Goal: Information Seeking & Learning: Learn about a topic

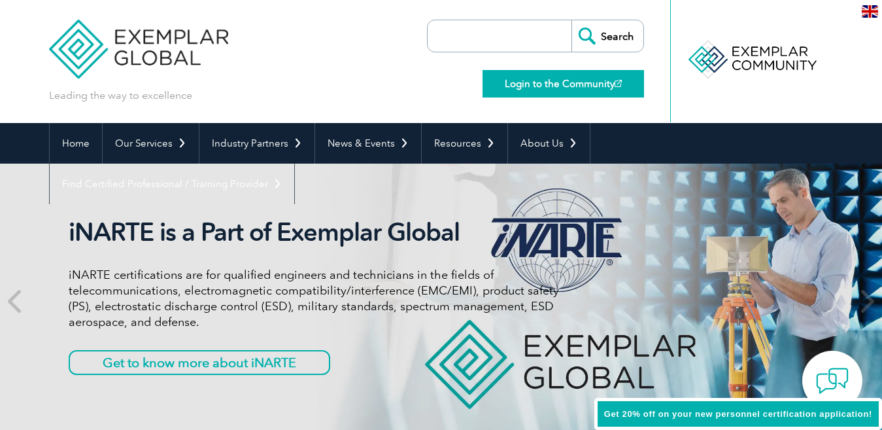
click at [547, 89] on link "Login to the Community" at bounding box center [564, 83] width 162 height 27
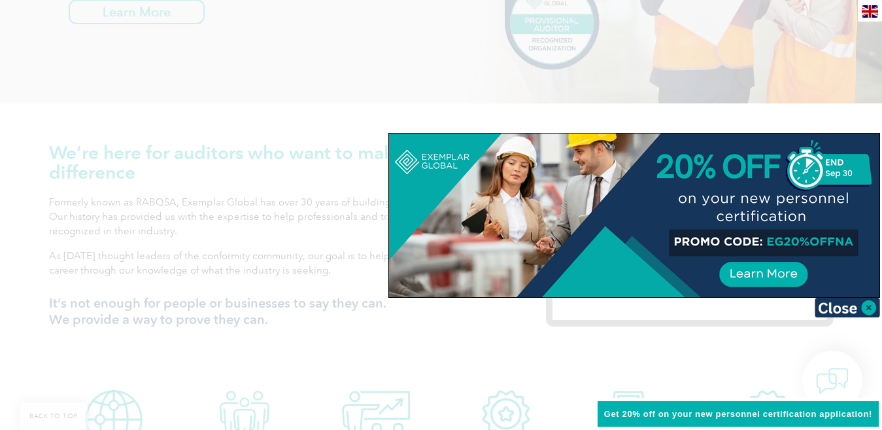
scroll to position [327, 0]
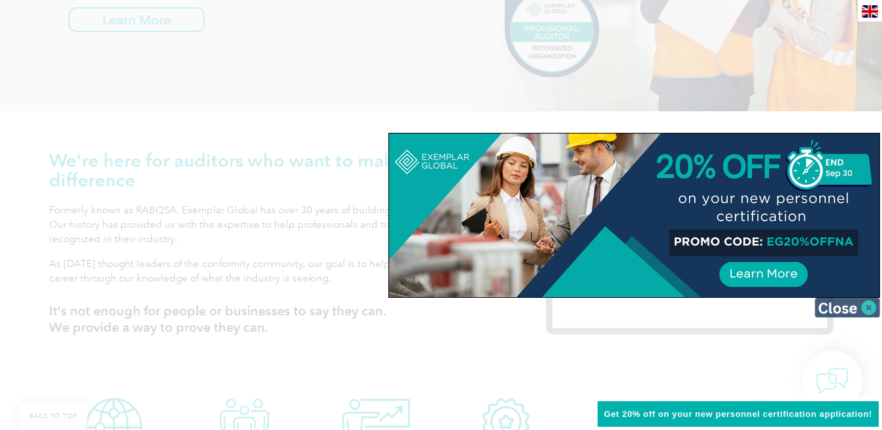
click at [869, 311] on img at bounding box center [847, 308] width 65 height 20
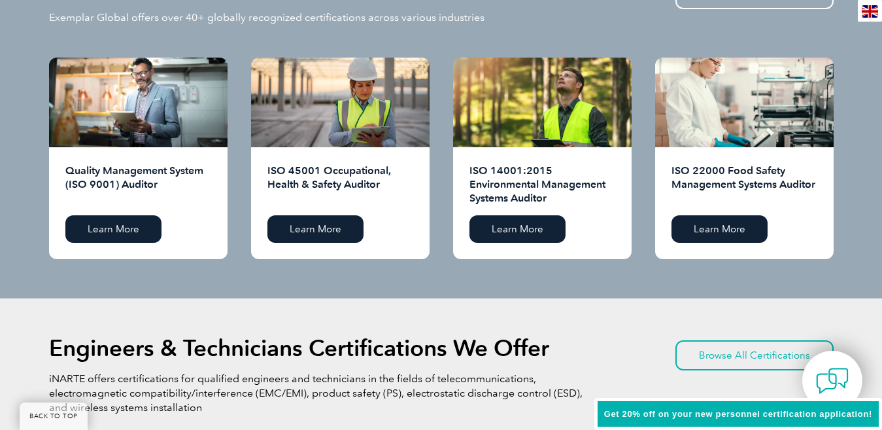
scroll to position [1308, 0]
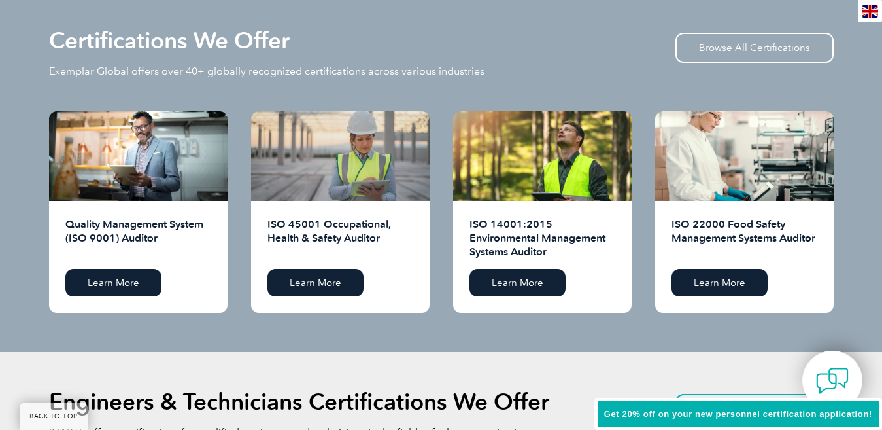
click at [357, 143] on div at bounding box center [340, 156] width 179 height 90
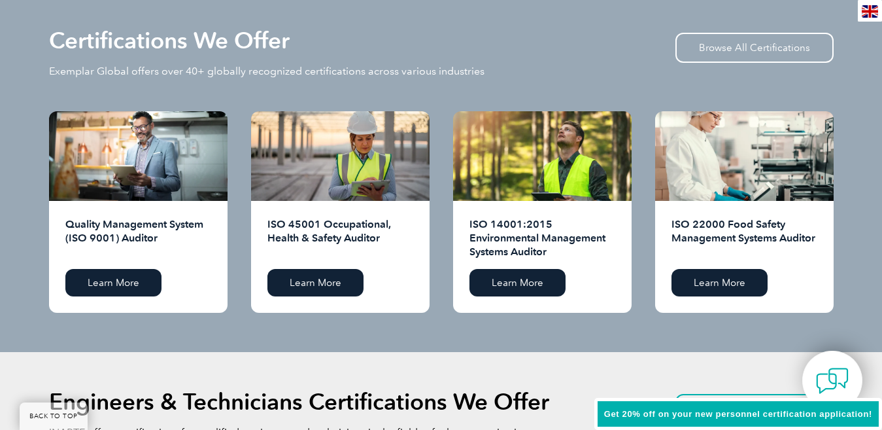
click at [337, 233] on h2 "ISO 45001 Occupational, Health & Safety Auditor" at bounding box center [341, 238] width 146 height 42
click at [312, 287] on link "Learn More" at bounding box center [316, 282] width 96 height 27
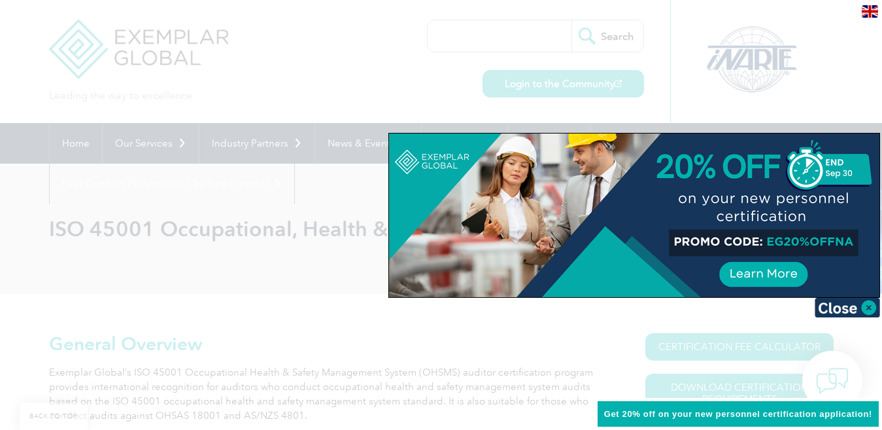
scroll to position [262, 0]
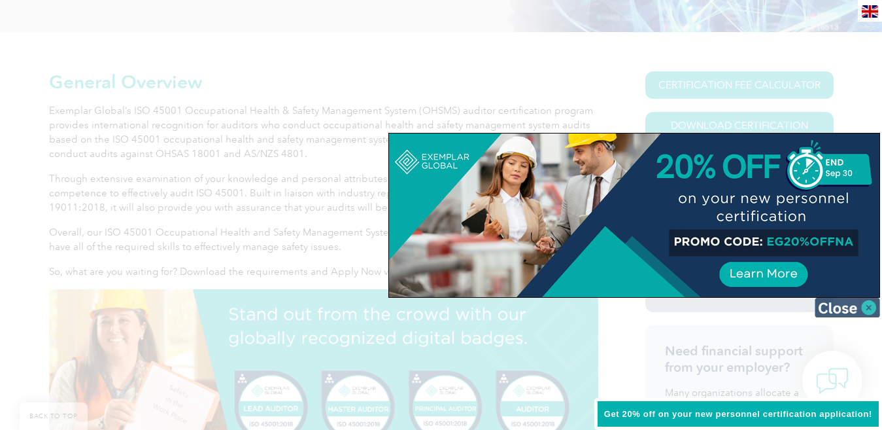
click at [843, 308] on img at bounding box center [847, 308] width 65 height 20
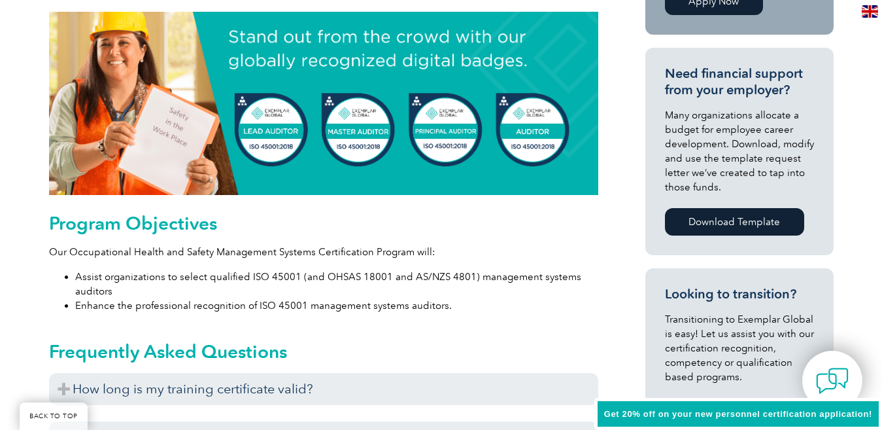
scroll to position [654, 0]
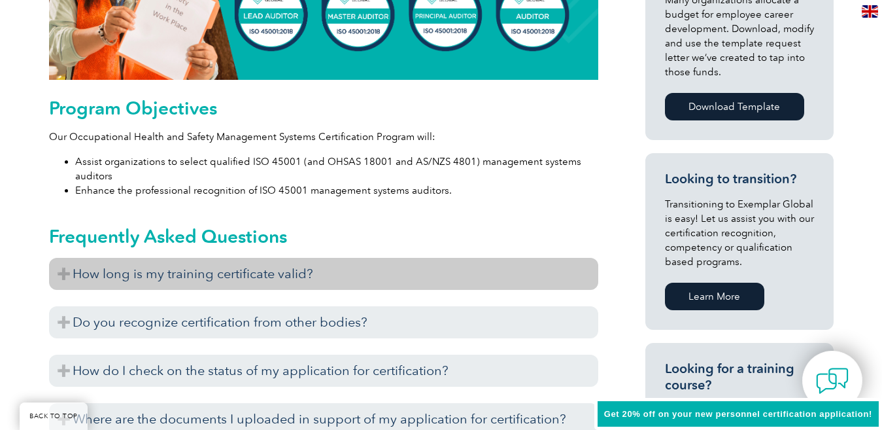
click at [233, 282] on h3 "How long is my training certificate valid?" at bounding box center [323, 274] width 549 height 32
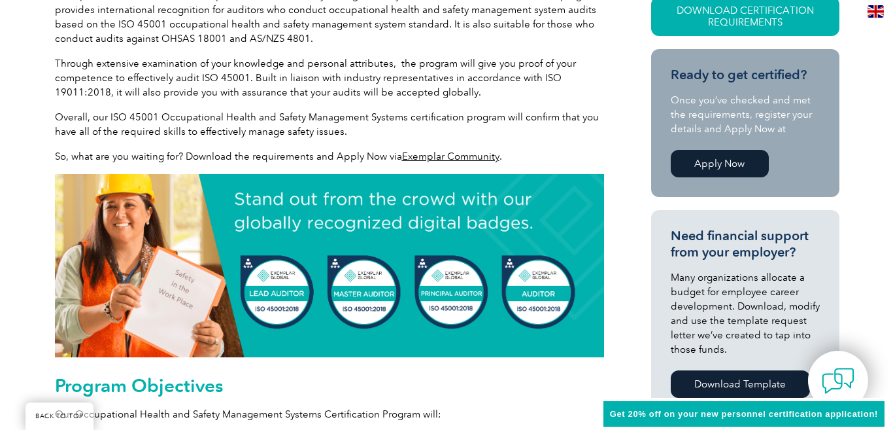
scroll to position [186, 0]
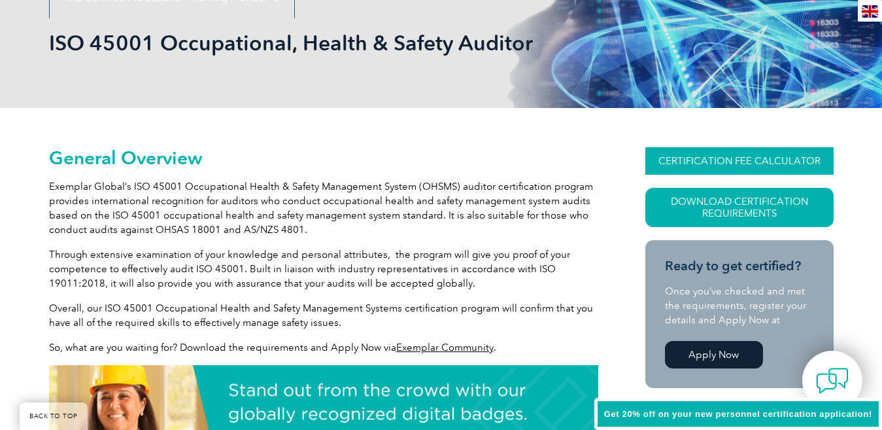
click at [695, 160] on link "CERTIFICATION FEE CALCULATOR" at bounding box center [740, 160] width 188 height 27
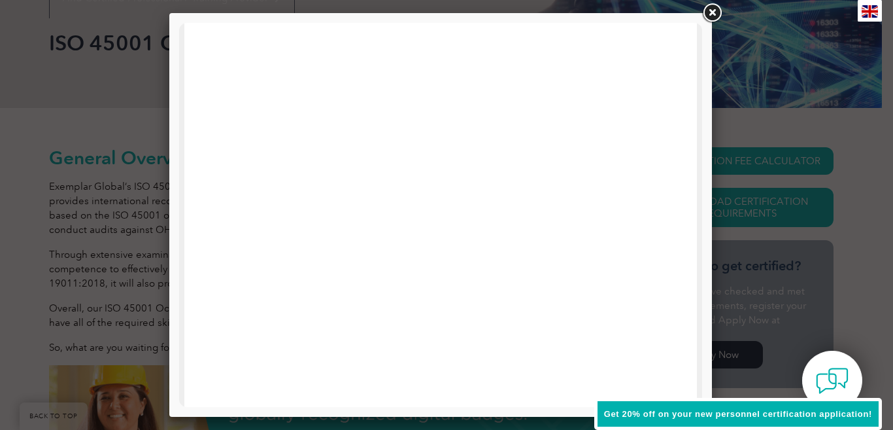
scroll to position [632, 0]
click at [714, 14] on link at bounding box center [712, 13] width 24 height 24
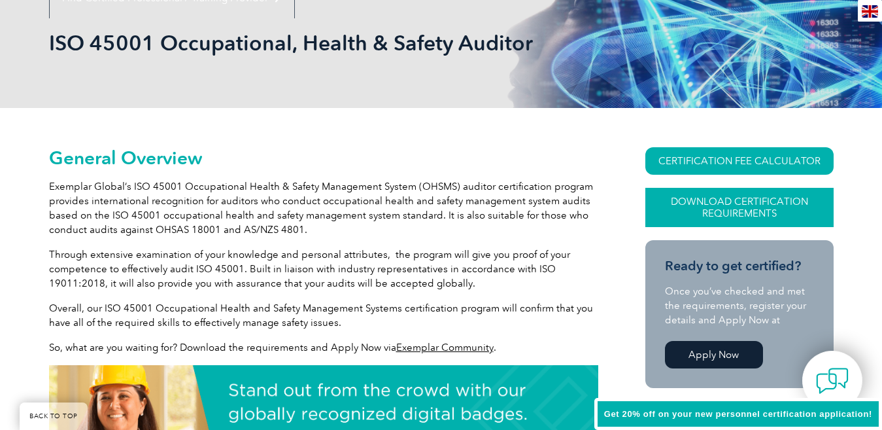
click at [744, 214] on link "Download Certification Requirements" at bounding box center [740, 207] width 188 height 39
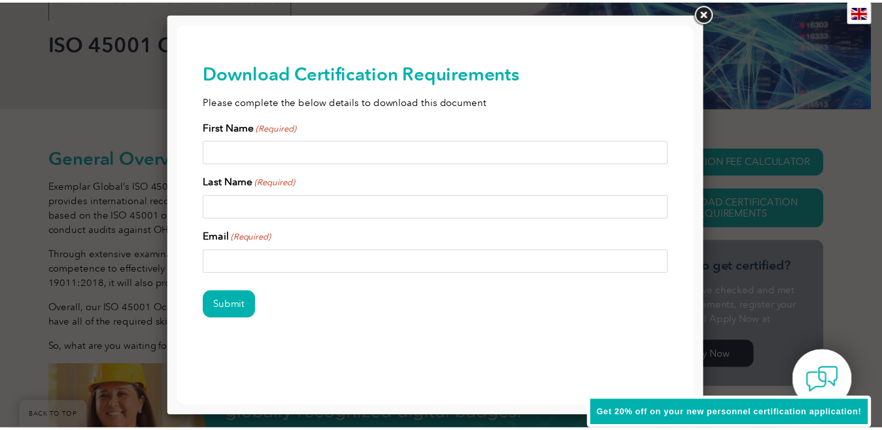
scroll to position [0, 0]
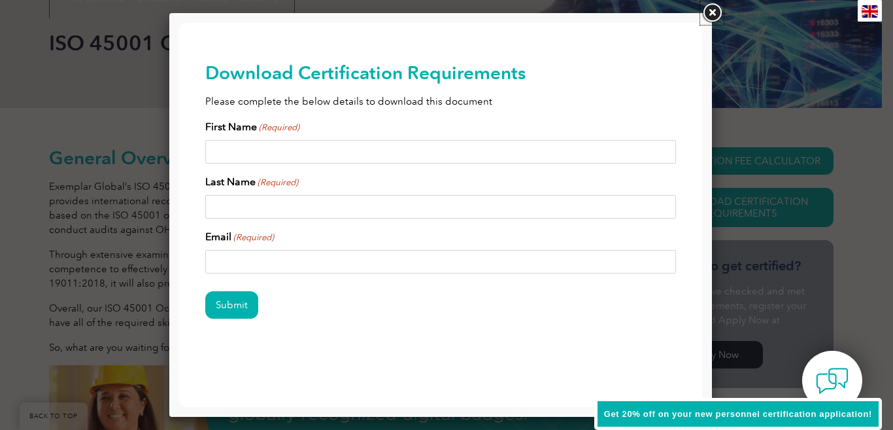
click at [711, 12] on link at bounding box center [712, 13] width 24 height 24
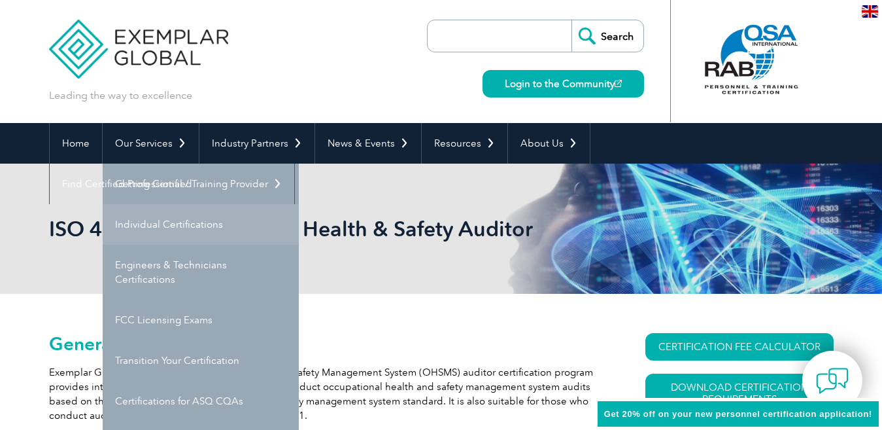
click at [182, 227] on link "Individual Certifications" at bounding box center [201, 224] width 196 height 41
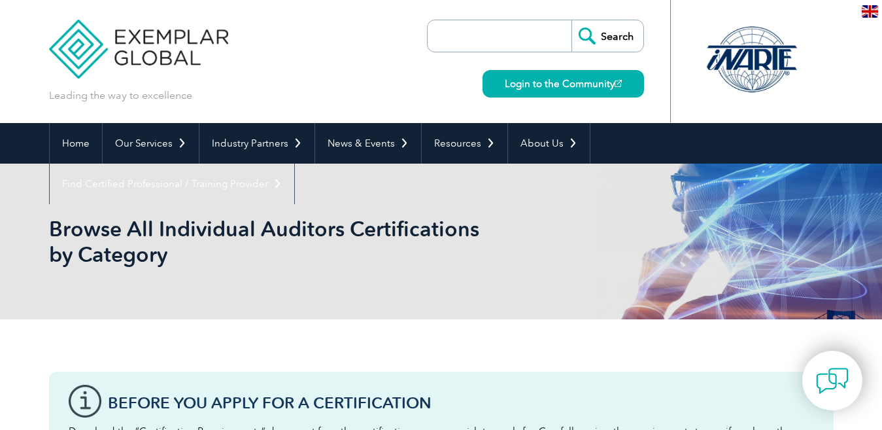
scroll to position [327, 0]
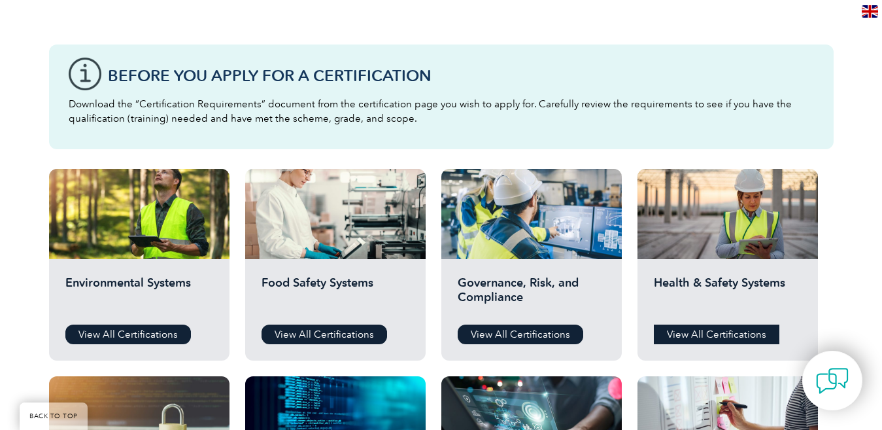
click at [723, 324] on link "View All Certifications" at bounding box center [717, 334] width 126 height 20
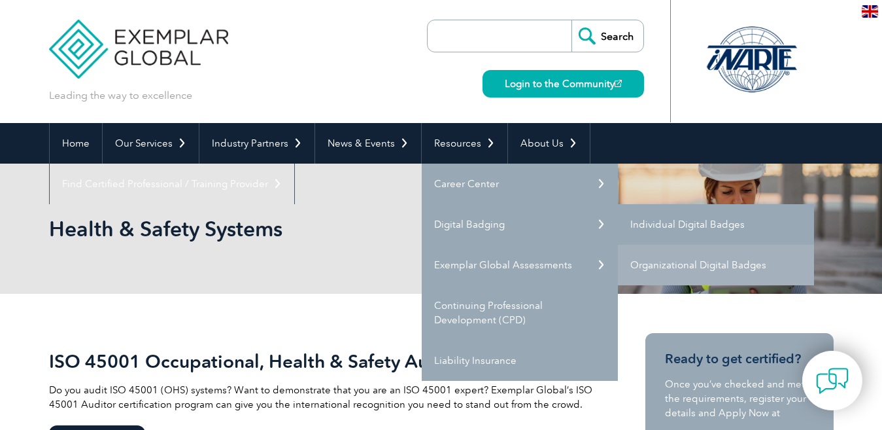
click at [688, 223] on link "Individual Digital Badges" at bounding box center [716, 224] width 196 height 41
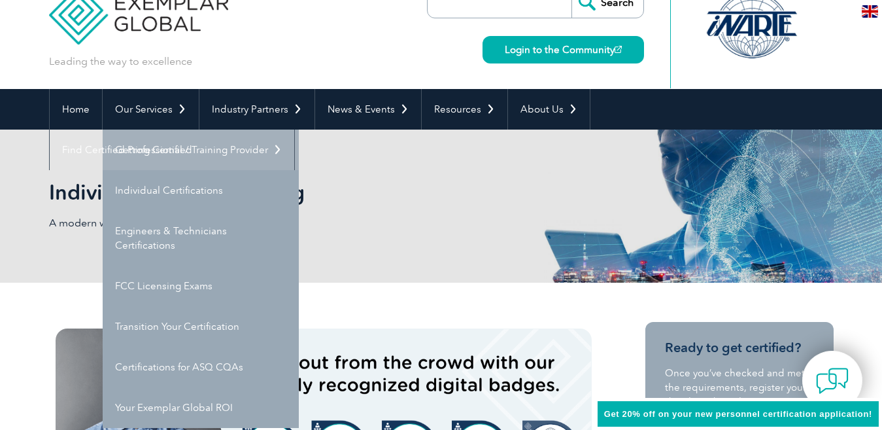
scroll to position [65, 0]
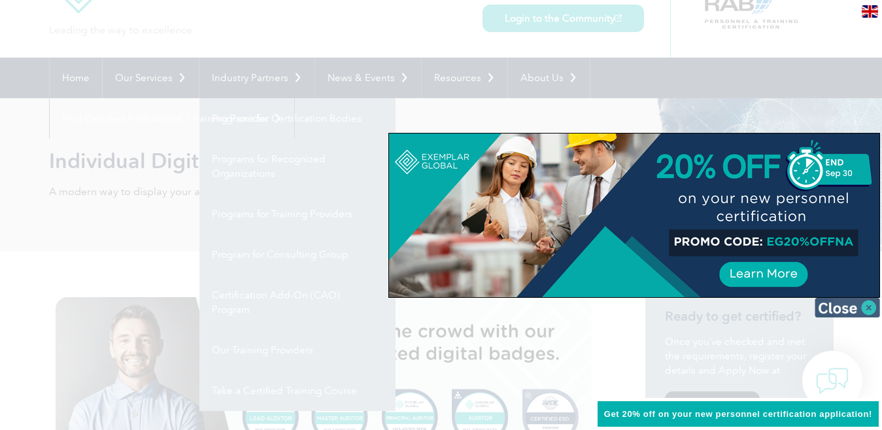
click at [843, 307] on img at bounding box center [847, 308] width 65 height 20
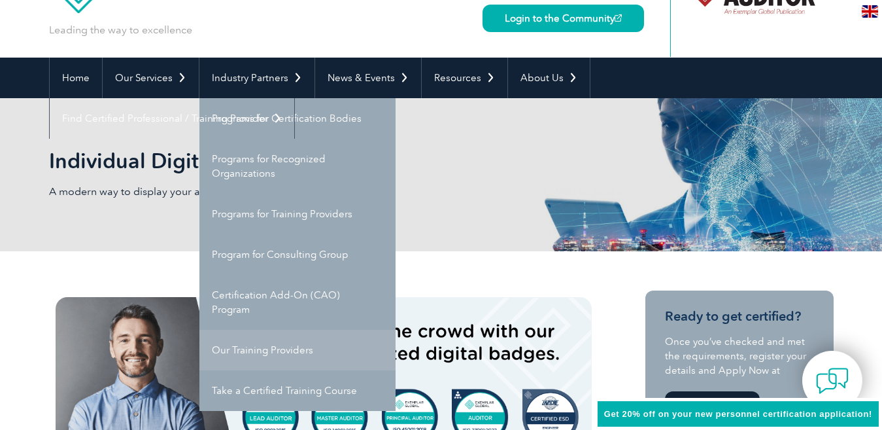
click at [243, 351] on link "Our Training Providers" at bounding box center [297, 350] width 196 height 41
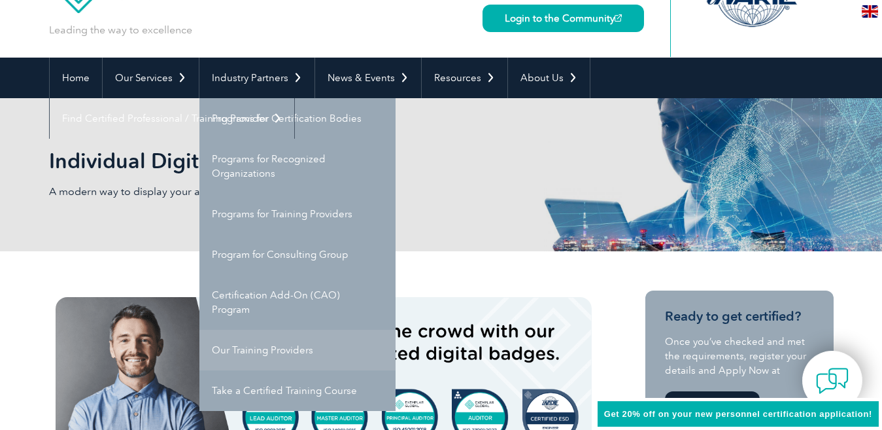
click at [243, 348] on link "Our Training Providers" at bounding box center [297, 350] width 196 height 41
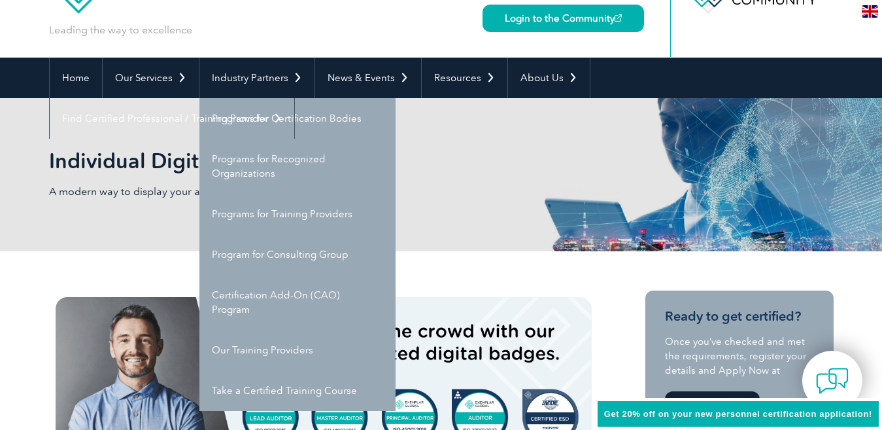
click at [89, 136] on div "Individual Digital Badging A modern way to display your achievements" at bounding box center [441, 174] width 785 height 153
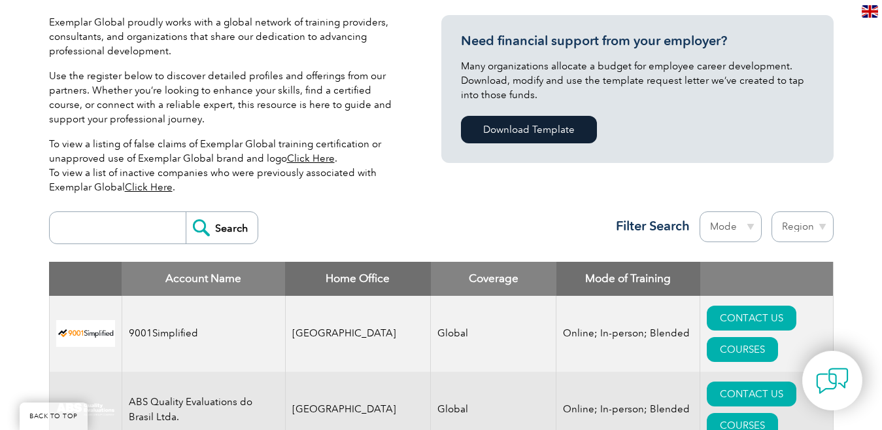
scroll to position [313, 0]
select select "[GEOGRAPHIC_DATA]"
click at [772, 211] on select "Region Australia Bahrain Bangladesh Brazil Canada Colombia Dominican Republic E…" at bounding box center [803, 226] width 62 height 31
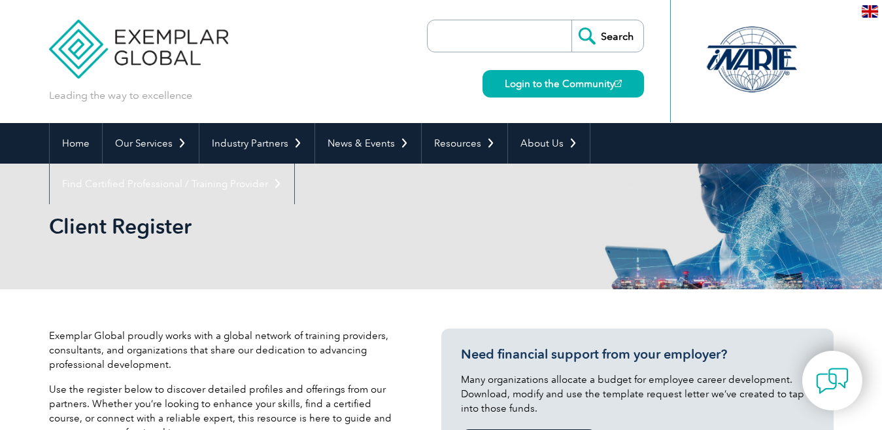
select select "[GEOGRAPHIC_DATA]"
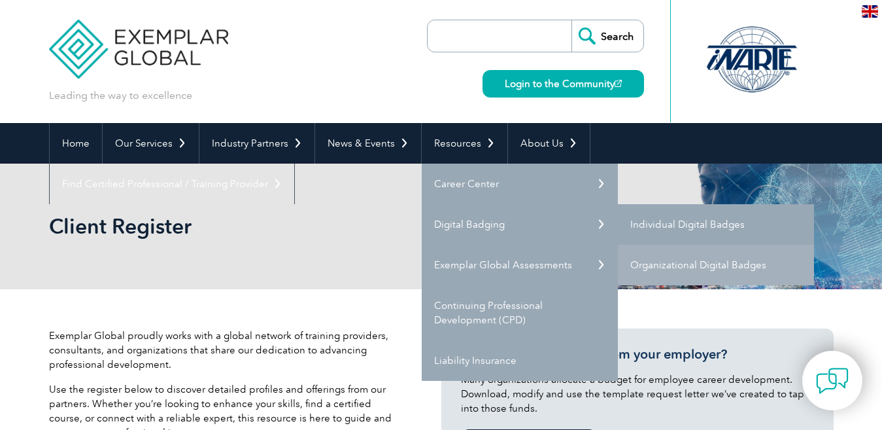
click at [683, 220] on link "Individual Digital Badges" at bounding box center [716, 224] width 196 height 41
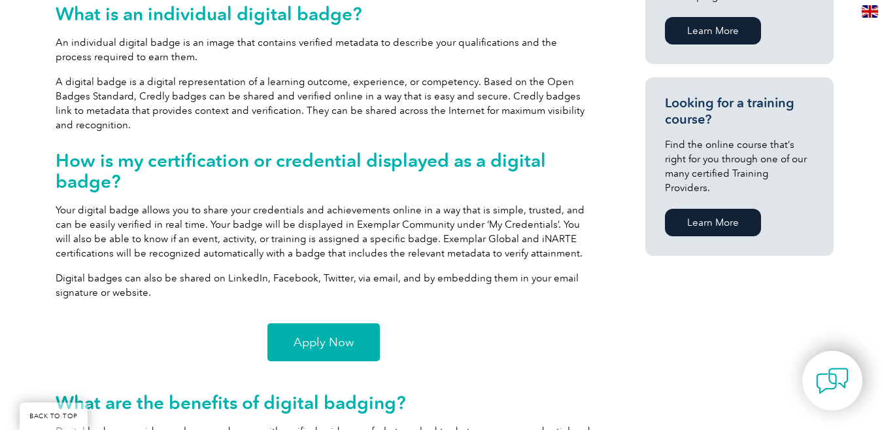
scroll to position [850, 0]
click at [322, 341] on span "Apply Now" at bounding box center [324, 342] width 60 height 12
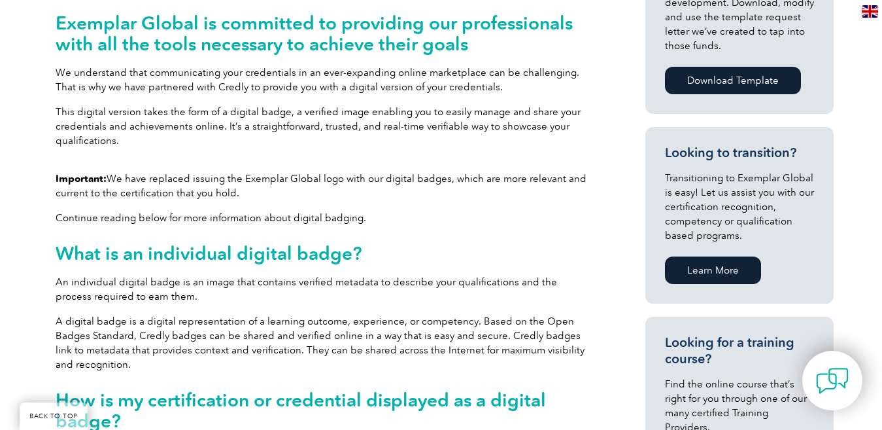
scroll to position [735, 0]
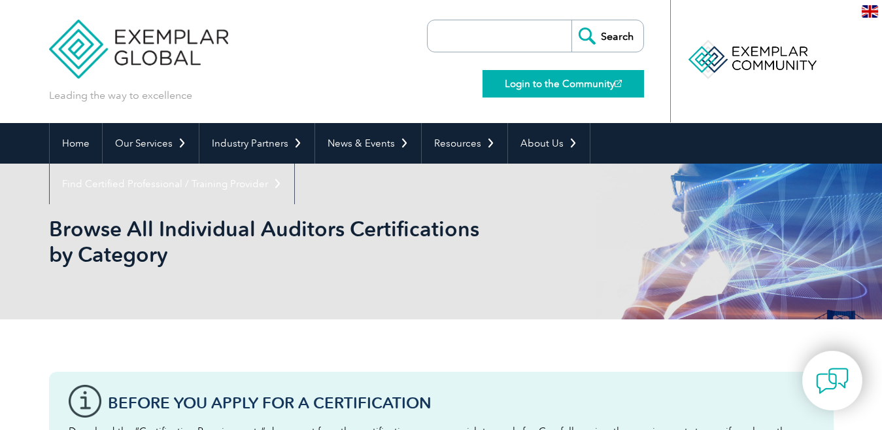
click at [558, 91] on link "Login to the Community" at bounding box center [564, 83] width 162 height 27
click at [474, 46] on input "search" at bounding box center [502, 35] width 137 height 31
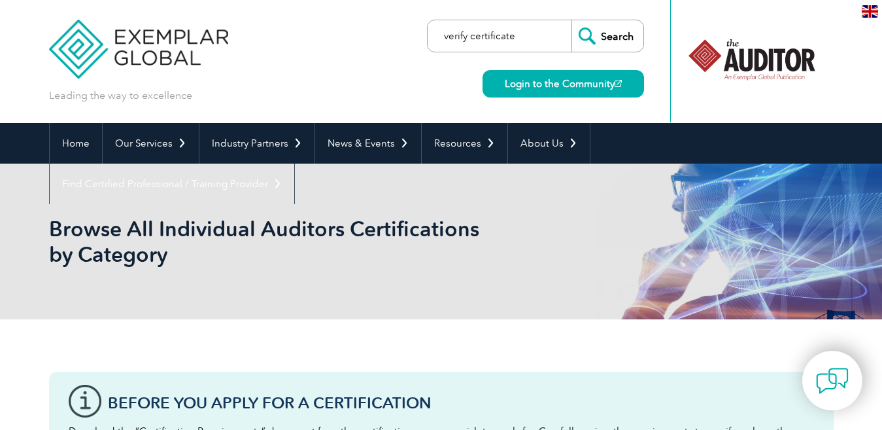
type input "verify certificate"
click at [572, 20] on input "Search" at bounding box center [608, 35] width 72 height 31
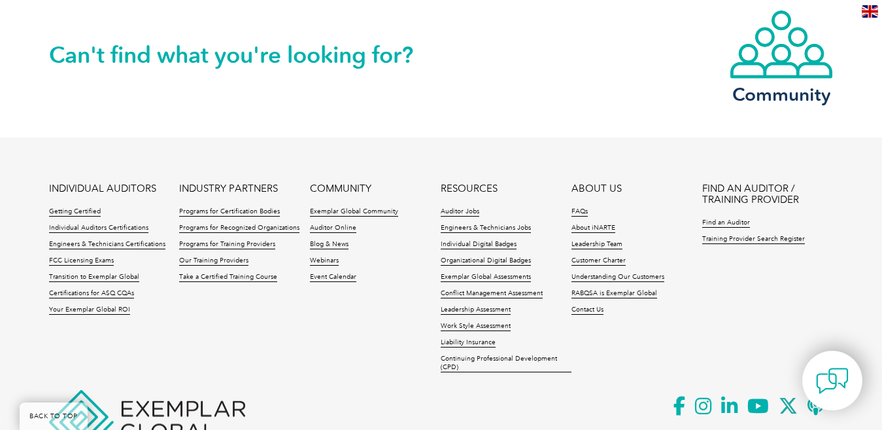
scroll to position [1570, 0]
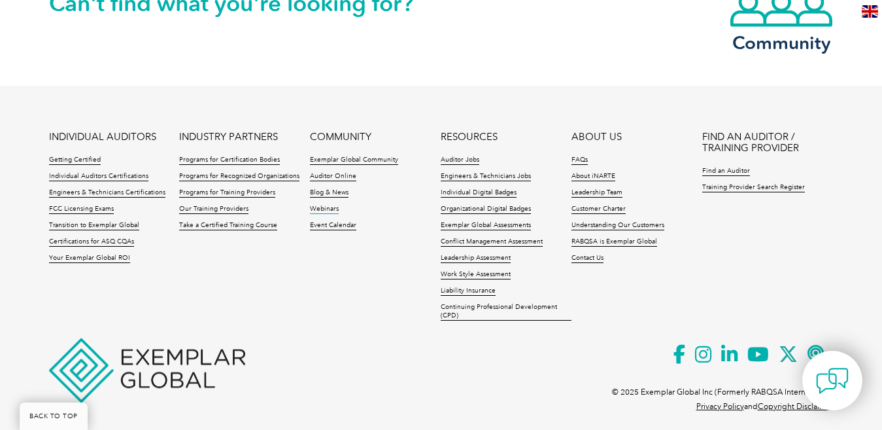
click at [320, 209] on link "Webinars" at bounding box center [324, 209] width 29 height 9
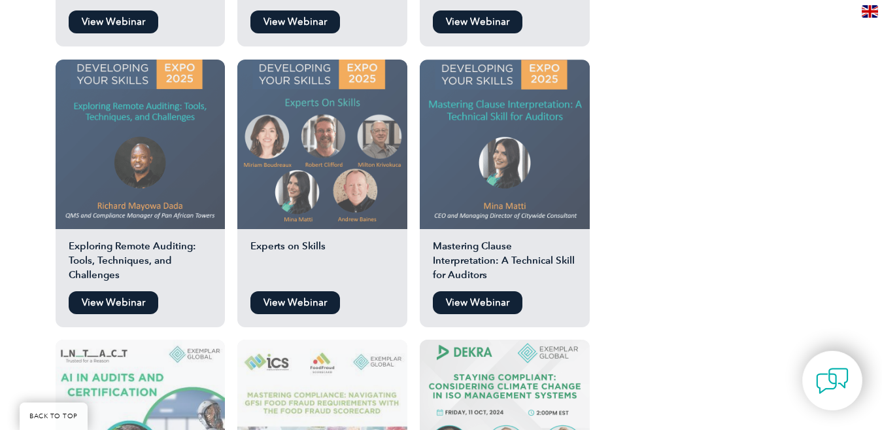
scroll to position [2210, 0]
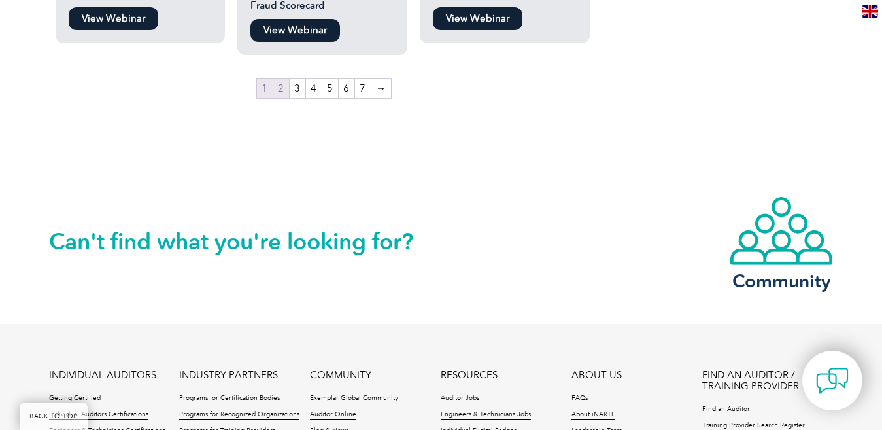
scroll to position [2537, 0]
click at [281, 78] on link "2" at bounding box center [281, 88] width 16 height 20
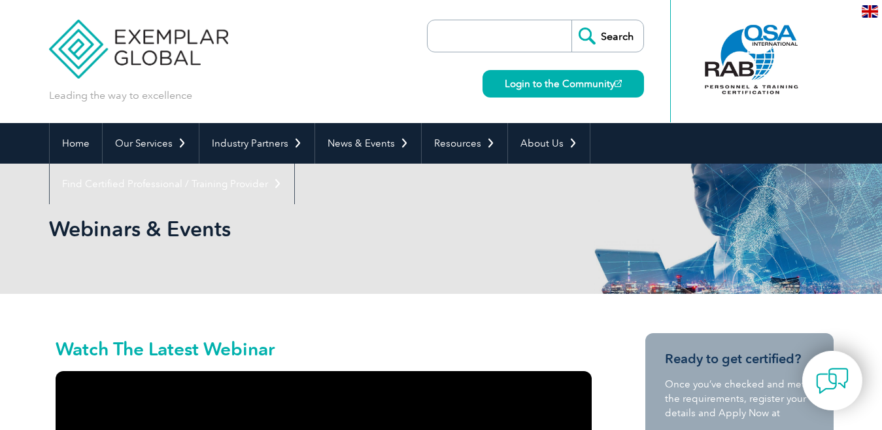
click at [84, 50] on img at bounding box center [139, 39] width 180 height 78
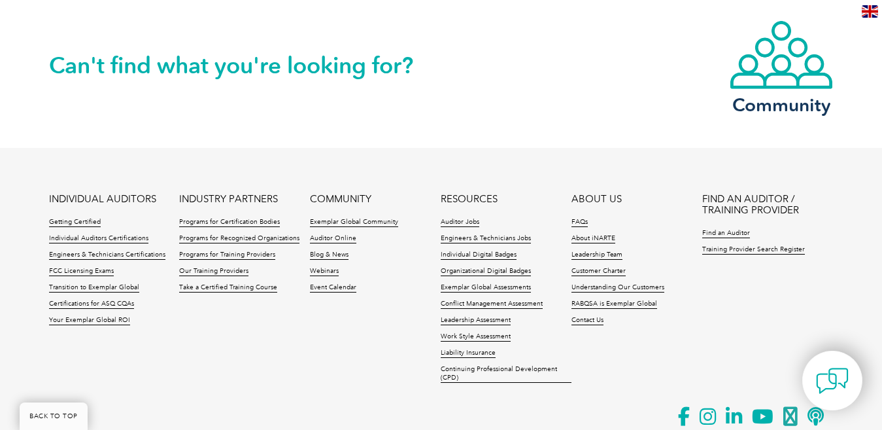
scroll to position [2828, 0]
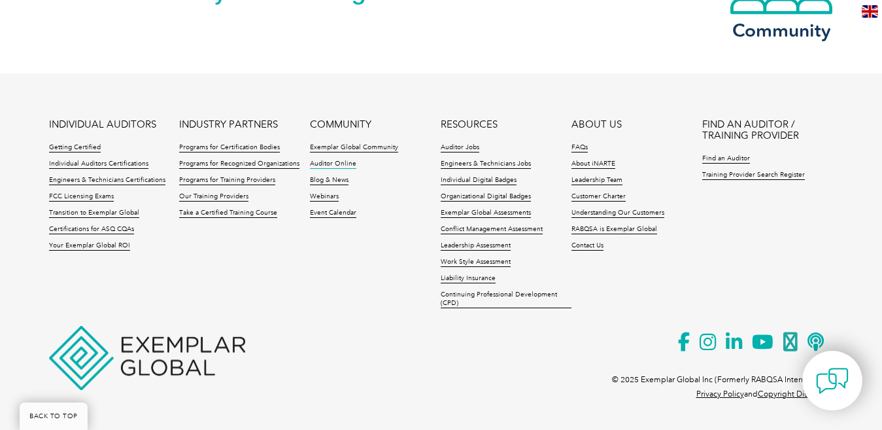
click at [348, 163] on link "Auditor Online" at bounding box center [333, 164] width 46 height 9
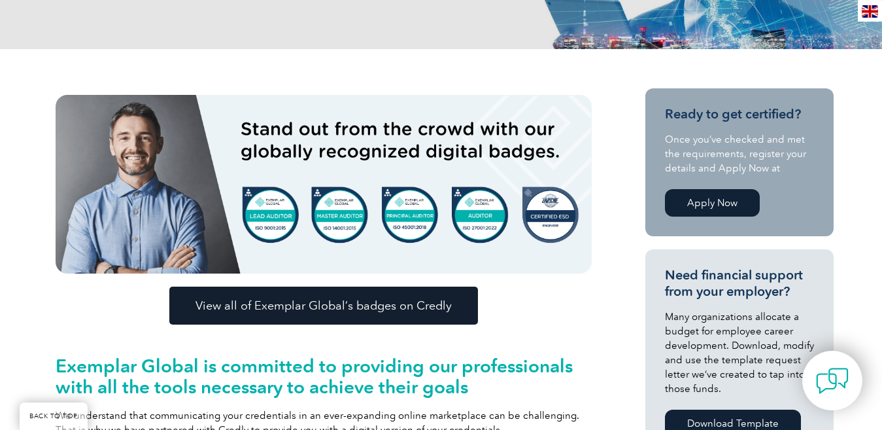
scroll to position [0, 0]
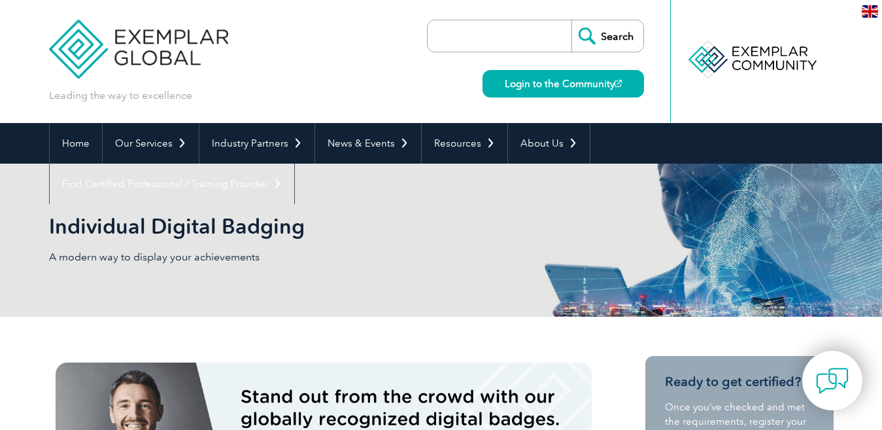
click at [82, 42] on img at bounding box center [139, 39] width 180 height 78
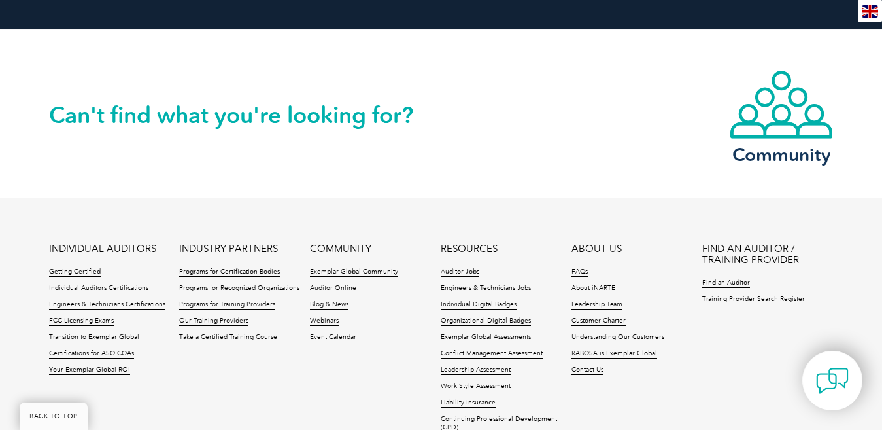
scroll to position [3074, 0]
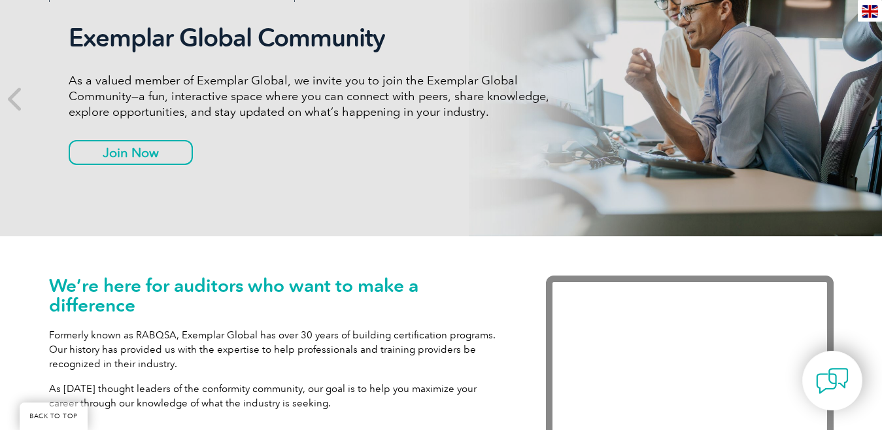
scroll to position [196, 0]
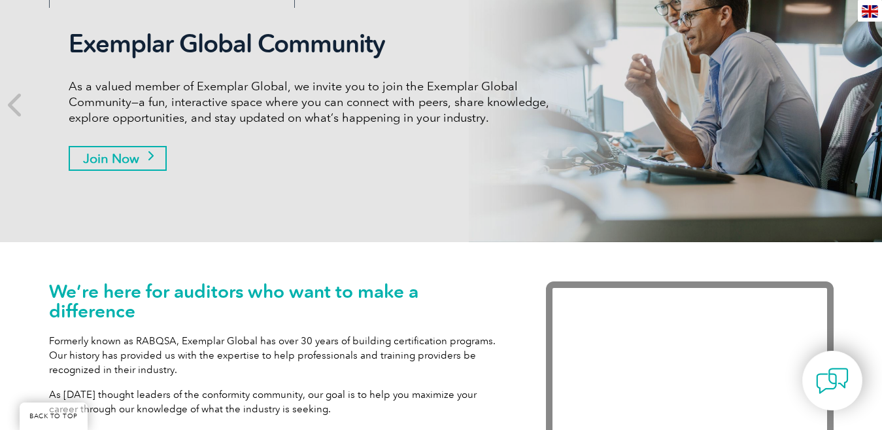
click at [119, 165] on link "Join Now" at bounding box center [118, 158] width 98 height 25
